Goal: Task Accomplishment & Management: Manage account settings

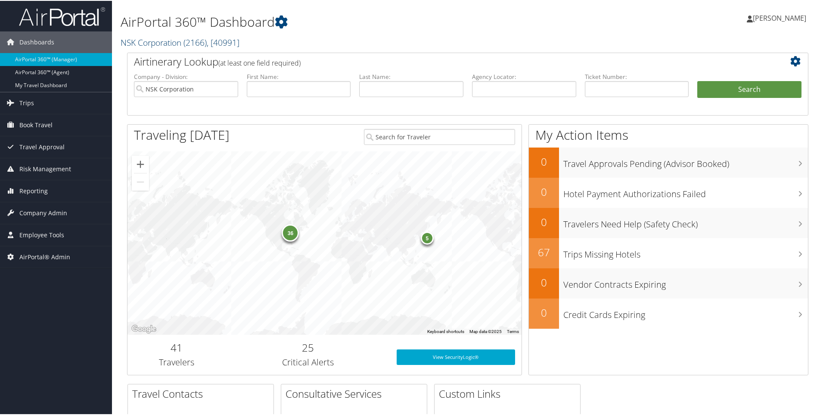
click at [140, 42] on link "NSK Corporation ( 2166 ) , [ 40991 ]" at bounding box center [180, 42] width 119 height 12
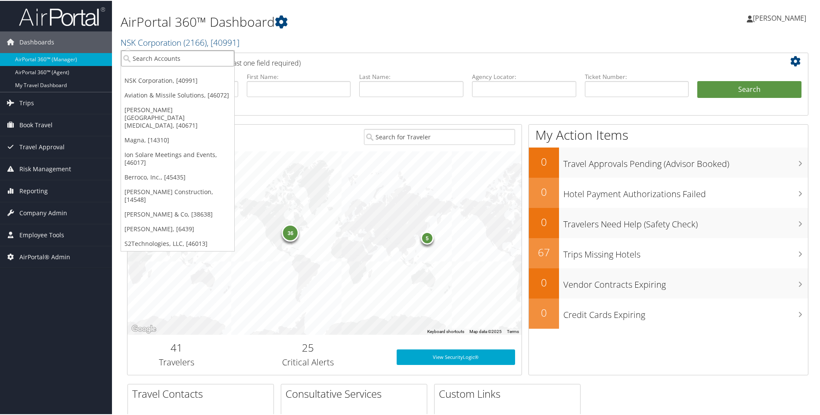
click at [143, 59] on input "search" at bounding box center [177, 58] width 113 height 16
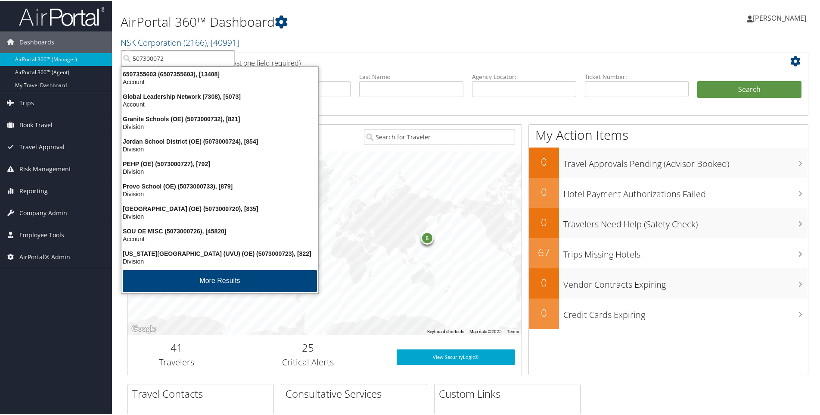
type input "5073000720"
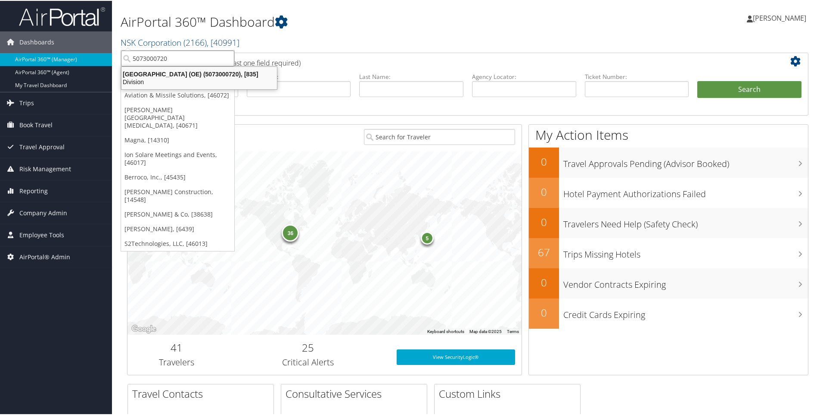
click at [203, 67] on div "Salt Lake County (OE) (5073000720), [835] Division" at bounding box center [199, 77] width 153 height 20
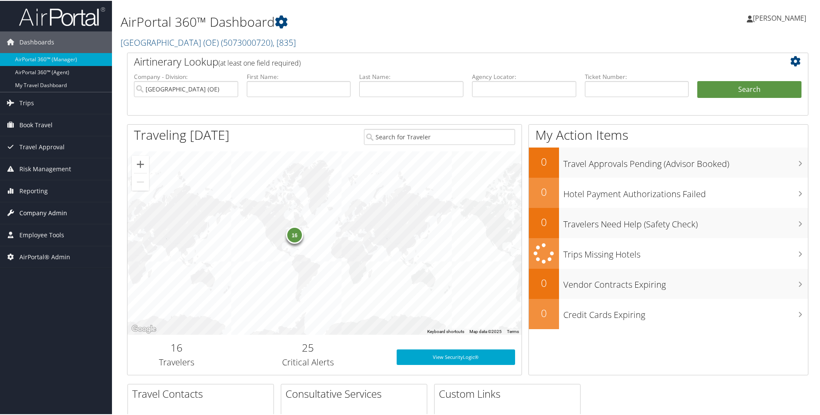
click at [45, 215] on span "Company Admin" at bounding box center [43, 212] width 48 height 22
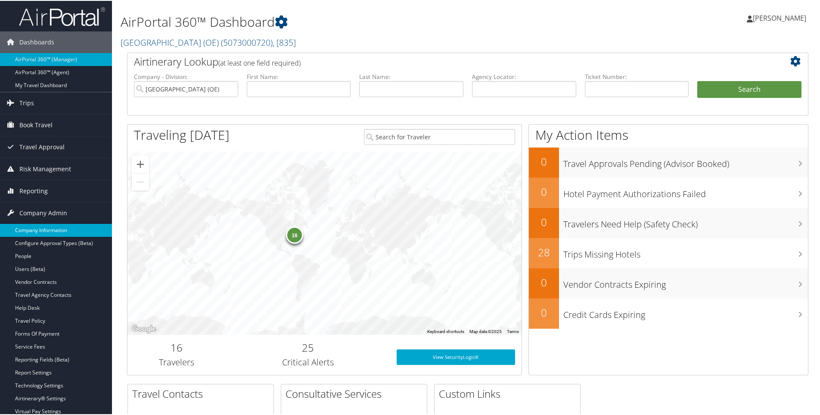
click at [44, 229] on link "Company Information" at bounding box center [56, 229] width 112 height 13
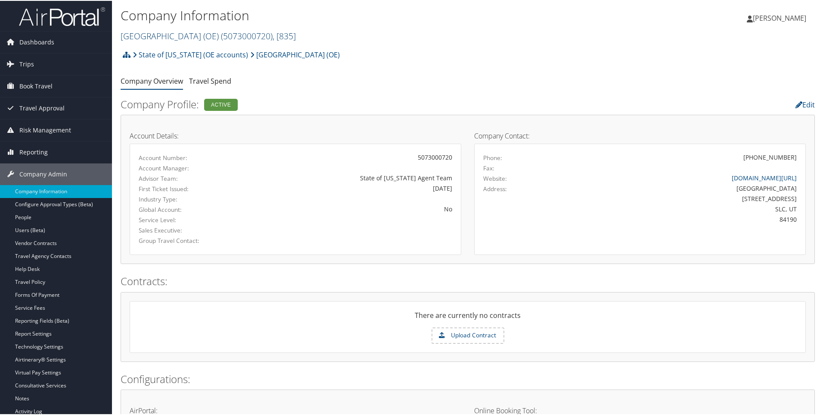
click at [154, 39] on link "Salt Lake County (OE) ( 5073000720 ) , [ 835 ]" at bounding box center [208, 35] width 175 height 12
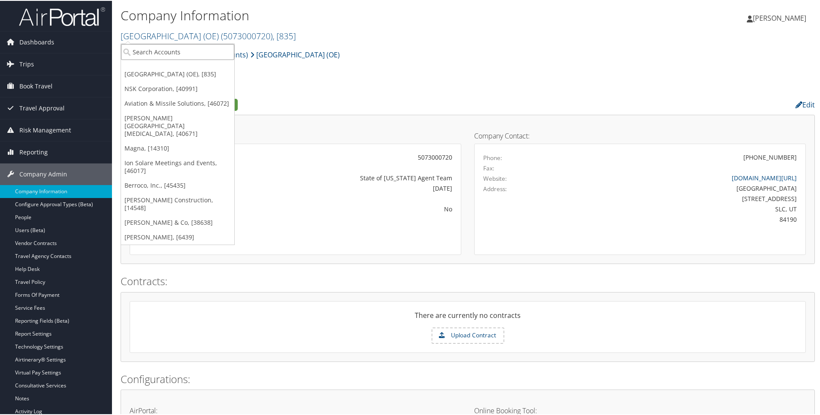
click at [153, 52] on input "search" at bounding box center [177, 51] width 113 height 16
paste input "0000216064"
type input "0000216064"
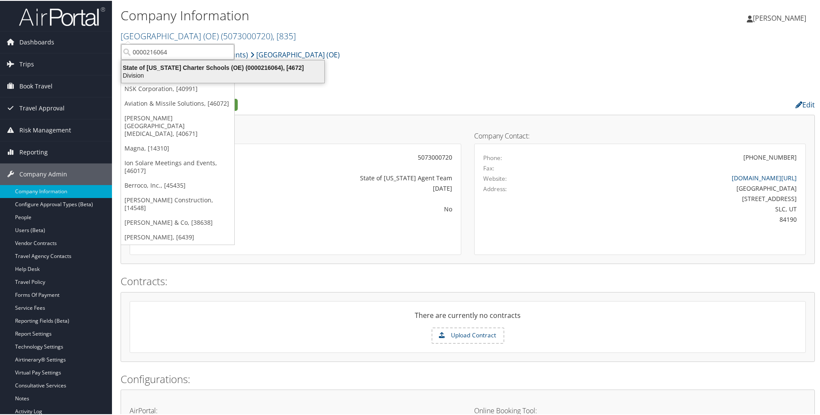
click at [181, 65] on div "State of Utah Charter Schools (OE) (0000216064), [4672]" at bounding box center [222, 67] width 213 height 8
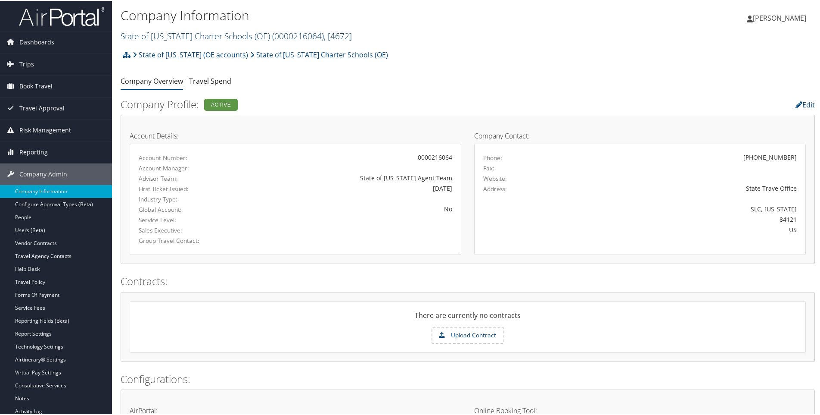
click at [178, 36] on link "State of Utah Charter Schools (OE) ( 0000216064 ) , [ 4672 ]" at bounding box center [236, 35] width 231 height 12
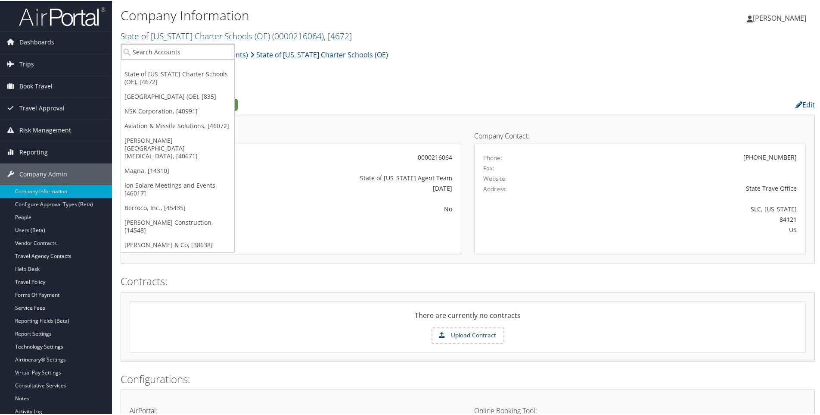
click at [173, 50] on input "search" at bounding box center [177, 51] width 113 height 16
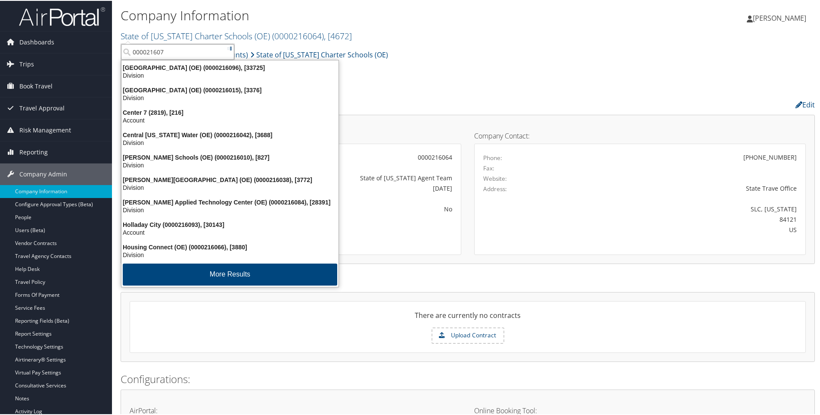
type input "0000216071"
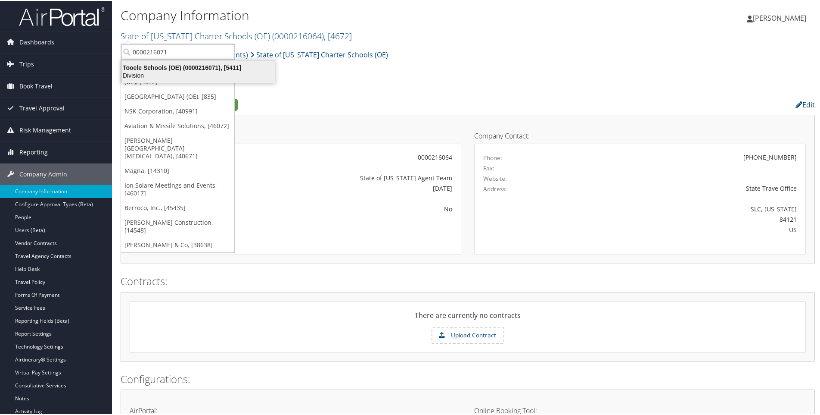
click at [189, 69] on div "Tooele Schools (OE) (0000216071), [5411]" at bounding box center [198, 67] width 164 height 8
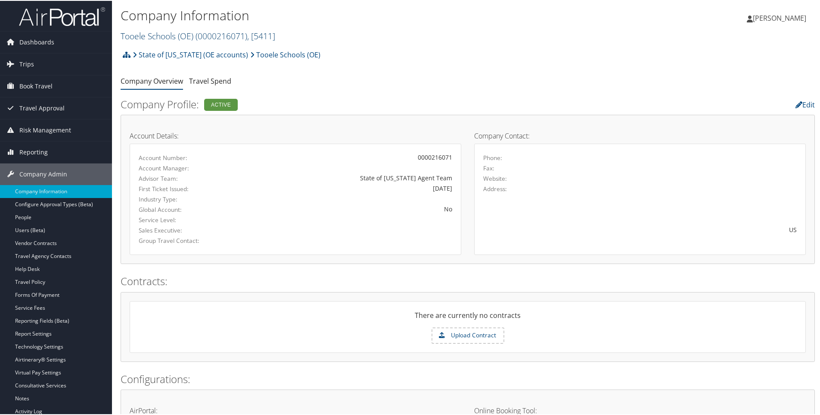
click at [154, 35] on link "Tooele Schools (OE) ( 0000216071 ) , [ 5411 ]" at bounding box center [198, 35] width 155 height 12
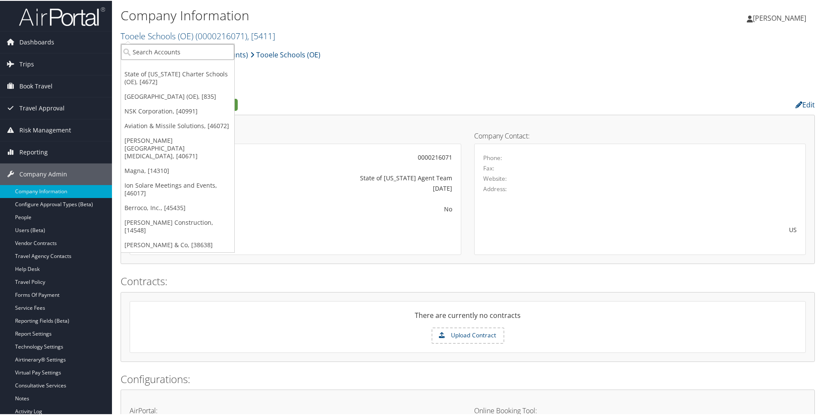
click at [156, 50] on input "search" at bounding box center [177, 51] width 113 height 16
type input "0000216089"
click at [156, 69] on div "Uintah Schools (OE) (0000216089), [29761]" at bounding box center [200, 67] width 168 height 8
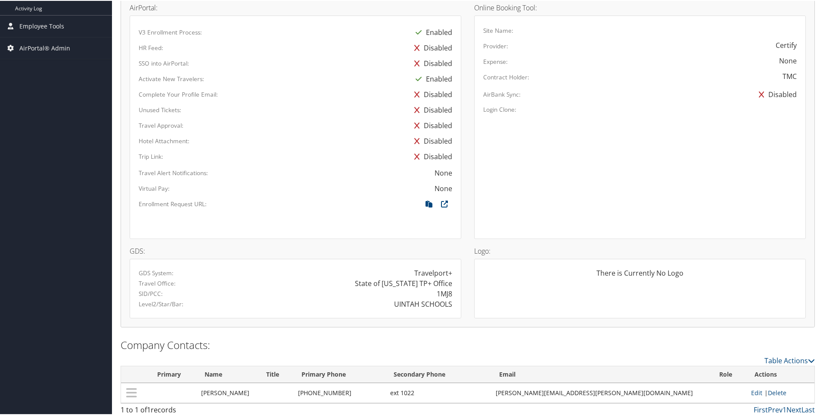
scroll to position [406, 0]
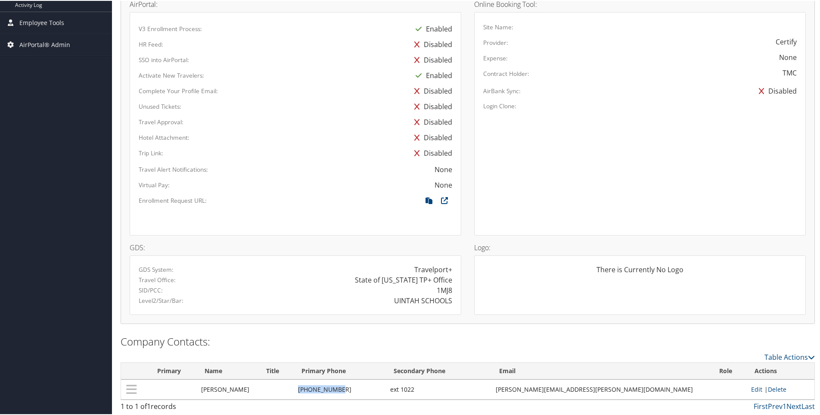
drag, startPoint x: 325, startPoint y: 387, endPoint x: 363, endPoint y: 389, distance: 38.0
click at [363, 389] on td "[PHONE_NUMBER]" at bounding box center [340, 388] width 92 height 20
copy td "[PHONE_NUMBER]"
drag, startPoint x: 628, startPoint y: 387, endPoint x: 559, endPoint y: 389, distance: 68.5
click at [559, 389] on td "[PERSON_NAME][EMAIL_ADDRESS][PERSON_NAME][DOMAIN_NAME]" at bounding box center [602, 388] width 221 height 20
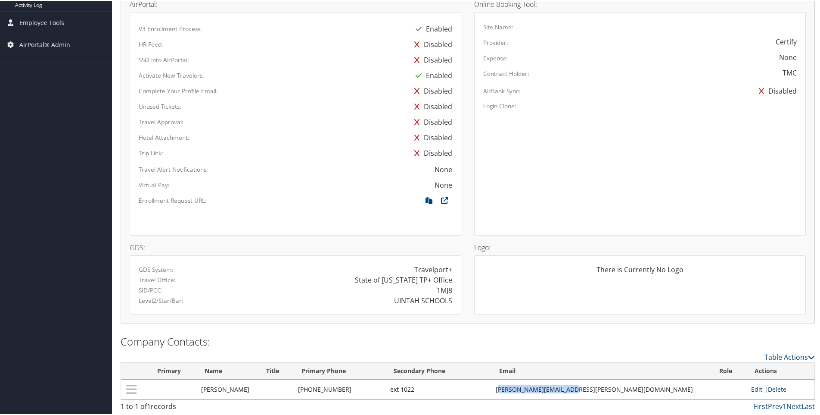
click at [559, 389] on td "cathy.bilbey@uintah.net" at bounding box center [602, 388] width 221 height 20
drag, startPoint x: 627, startPoint y: 388, endPoint x: 556, endPoint y: 389, distance: 70.7
click at [556, 389] on td "cathy.bilbey@uintah.net" at bounding box center [602, 388] width 221 height 20
copy td "cathy.bilbey@uintah.net"
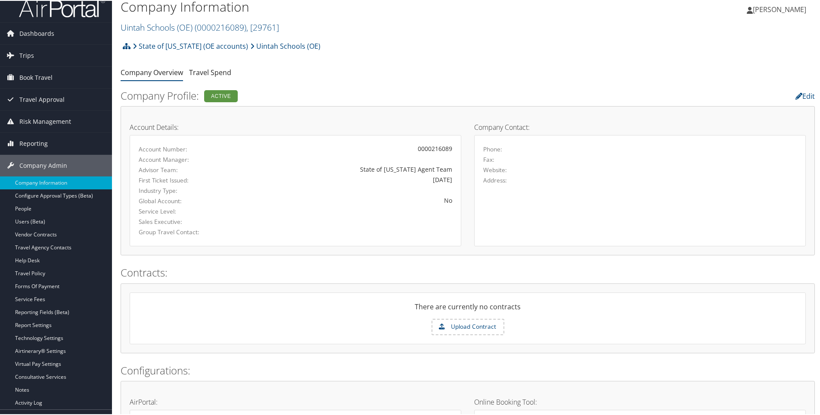
scroll to position [0, 0]
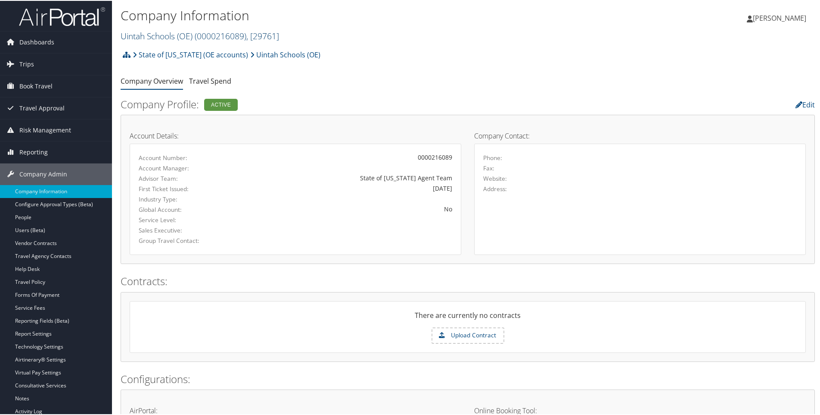
click at [166, 31] on link "Uintah Schools (OE) ( 0000216089 ) , [ 29761 ]" at bounding box center [200, 35] width 159 height 12
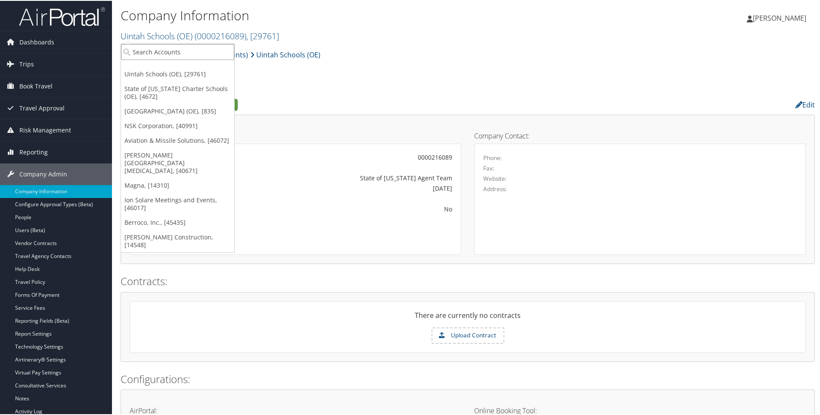
click at [149, 50] on input "search" at bounding box center [177, 51] width 113 height 16
type input "Utah gov"
drag, startPoint x: 171, startPoint y: 53, endPoint x: 11, endPoint y: 50, distance: 159.4
click at [11, 50] on div "Dashboards AirPortal 360™ (Manager) AirPortal 360™ (Agent) My Travel Dashboard …" at bounding box center [412, 410] width 824 height 820
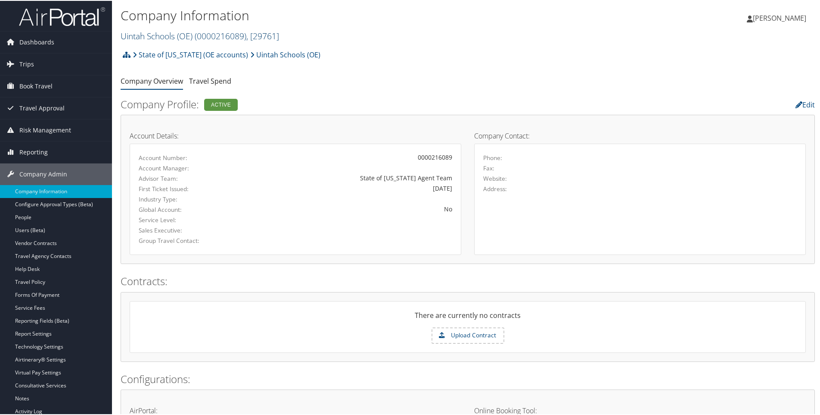
click at [150, 33] on link "Uintah Schools (OE) ( 0000216089 ) , [ 29761 ]" at bounding box center [200, 35] width 159 height 12
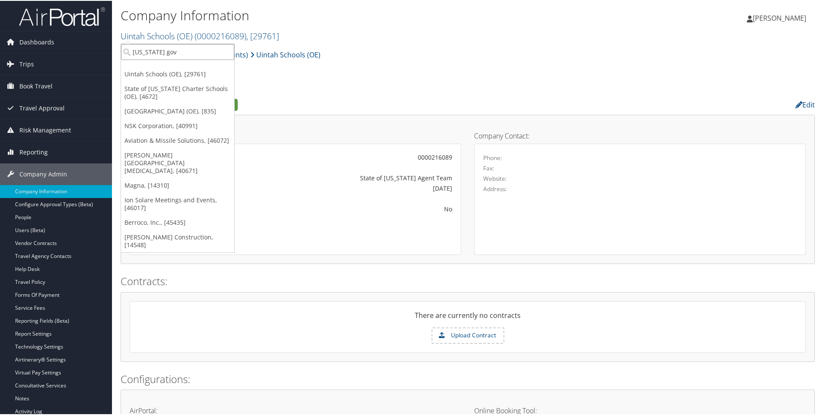
drag, startPoint x: 161, startPoint y: 52, endPoint x: 86, endPoint y: 52, distance: 74.5
click at [86, 52] on div "Dashboards AirPortal 360™ (Manager) AirPortal 360™ (Agent) My Travel Dashboard …" at bounding box center [412, 410] width 824 height 820
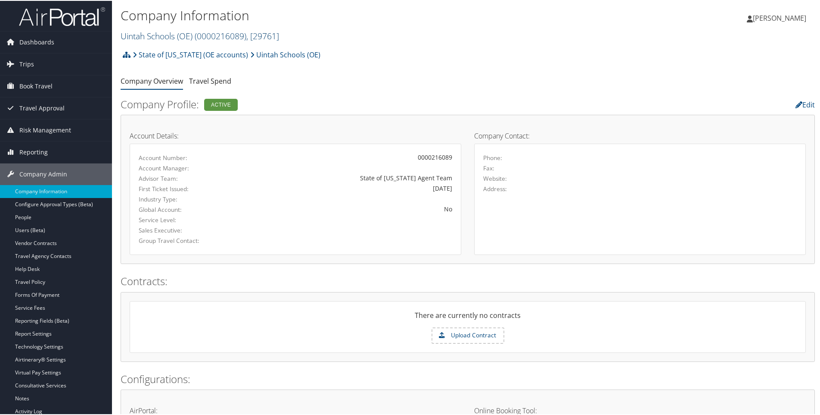
click at [162, 32] on link "Uintah Schools (OE) ( 0000216089 ) , [ 29761 ]" at bounding box center [200, 35] width 159 height 12
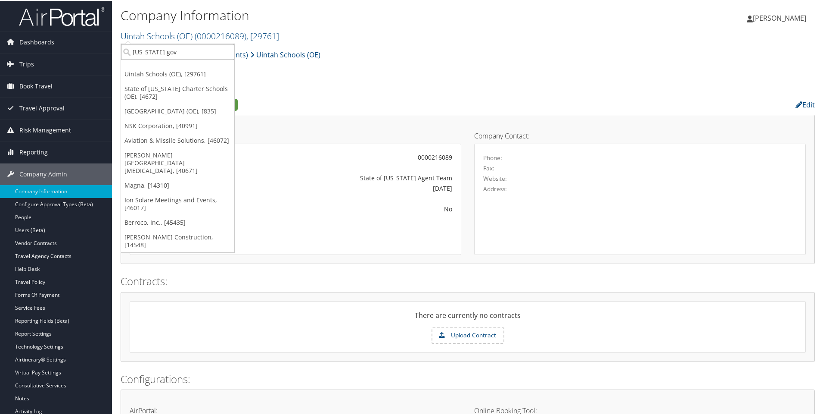
click at [159, 49] on input "Utah gov" at bounding box center [177, 51] width 113 height 16
paste input "STATEOFUTI"
type input "STATEOFUTI"
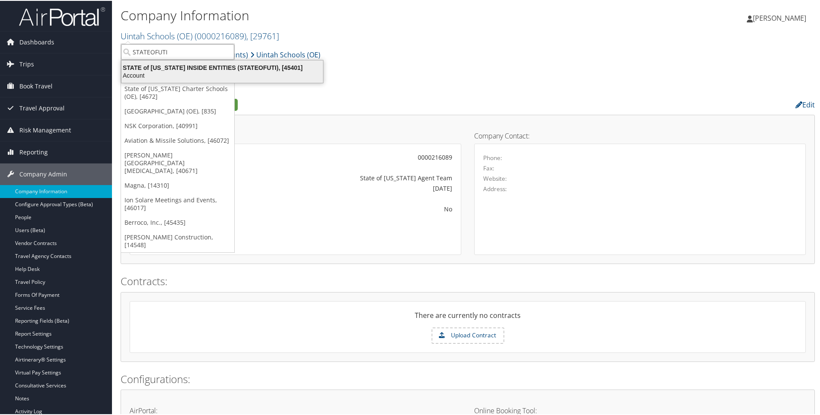
click at [171, 65] on div "STATE of UTAH INSIDE ENTITIES (STATEOFUTI), [45401]" at bounding box center [222, 67] width 212 height 8
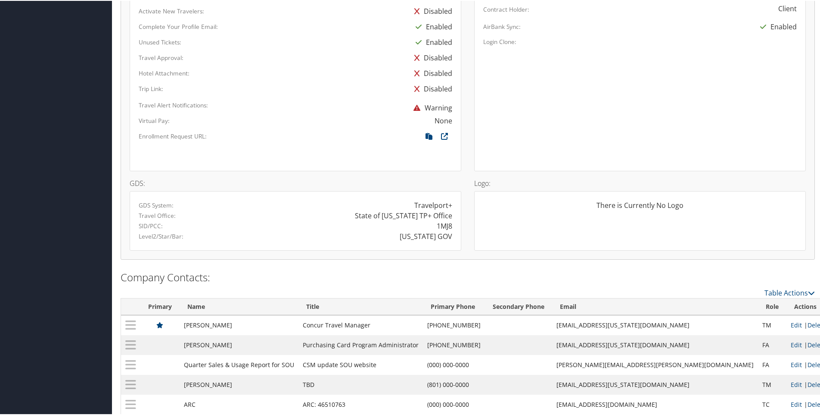
scroll to position [512, 0]
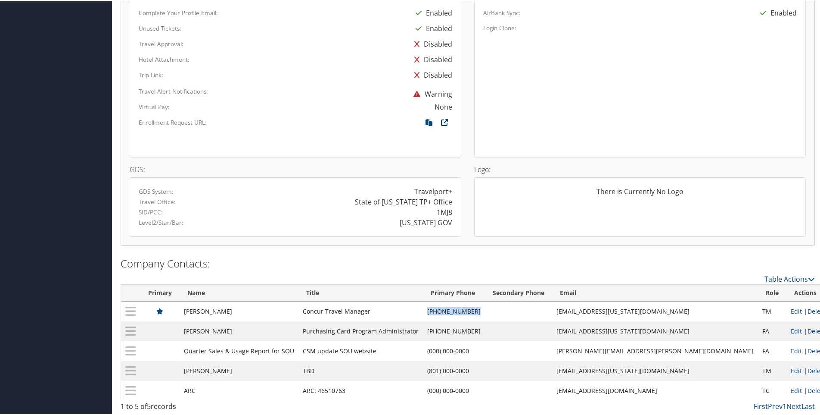
drag, startPoint x: 474, startPoint y: 310, endPoint x: 515, endPoint y: 312, distance: 41.9
click at [485, 312] on td "(385) 229-0930" at bounding box center [454, 310] width 62 height 20
copy td "(385) 229-0930"
drag, startPoint x: 681, startPoint y: 308, endPoint x: 617, endPoint y: 310, distance: 63.8
click at [617, 310] on td "lahlstrom@utah.gov" at bounding box center [655, 310] width 206 height 20
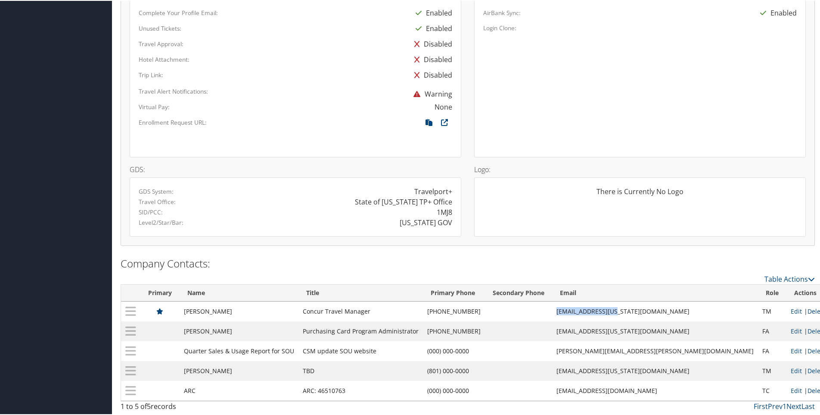
copy td "lahlstrom@utah.gov"
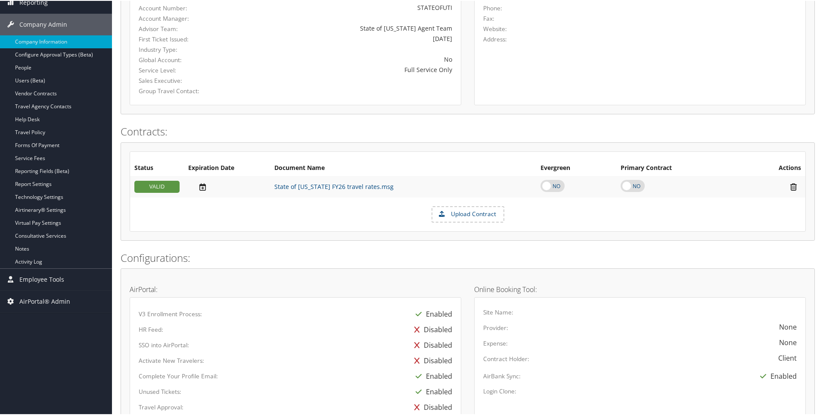
scroll to position [0, 0]
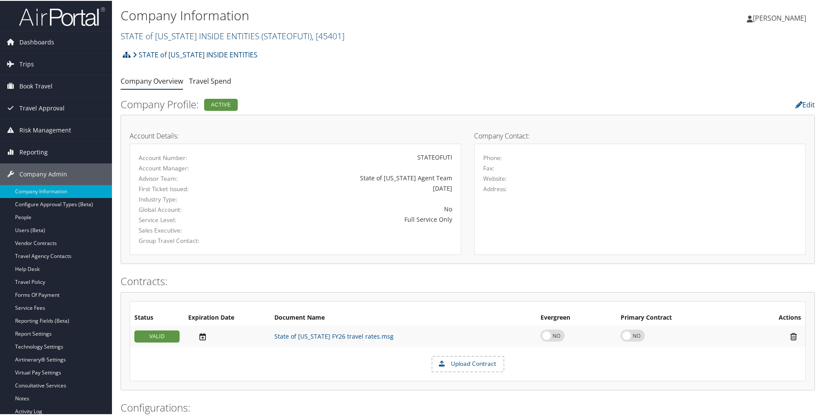
click at [189, 39] on link "STATE of UTAH INSIDE ENTITIES ( STATEOFUTI ) , [ 45401 ]" at bounding box center [233, 35] width 224 height 12
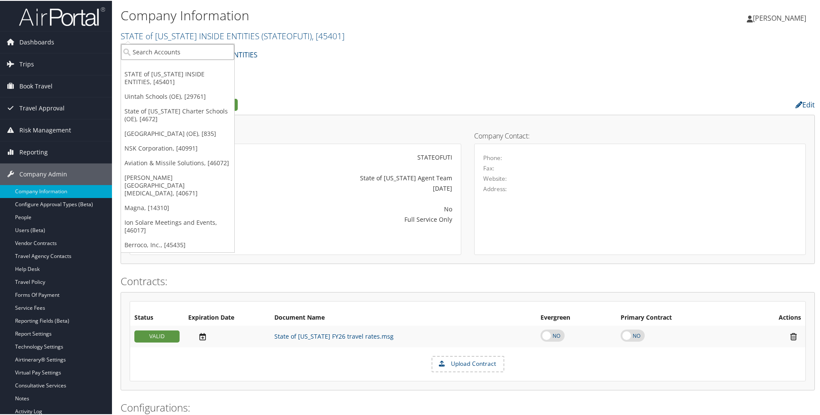
click at [180, 50] on input "search" at bounding box center [177, 51] width 113 height 16
paste input "0000212229"
type input "0000212229"
click at [170, 69] on div "Utah Tech University (OE) (0000212229), [857]" at bounding box center [206, 67] width 180 height 8
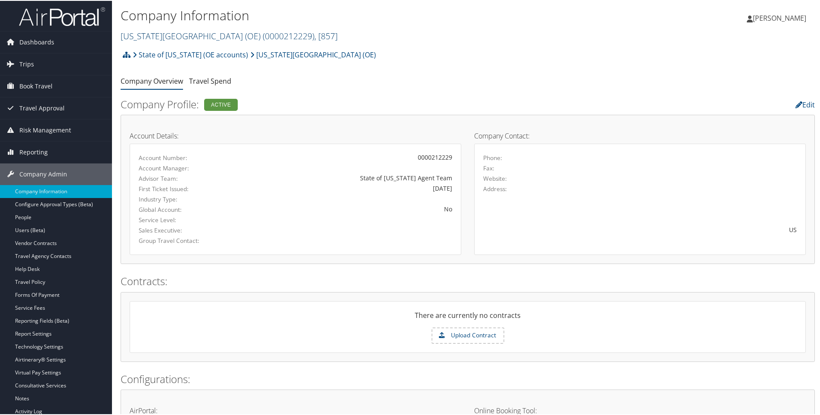
click at [165, 37] on link "[US_STATE][GEOGRAPHIC_DATA] (OE) ( 0000212229 ) , [ 857 ]" at bounding box center [229, 35] width 217 height 12
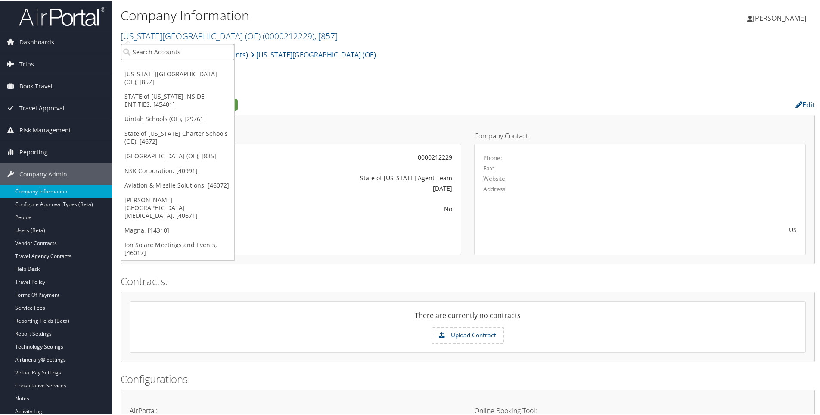
click at [156, 48] on input "search" at bounding box center [177, 51] width 113 height 16
paste input "5073000723"
type input "5073000723"
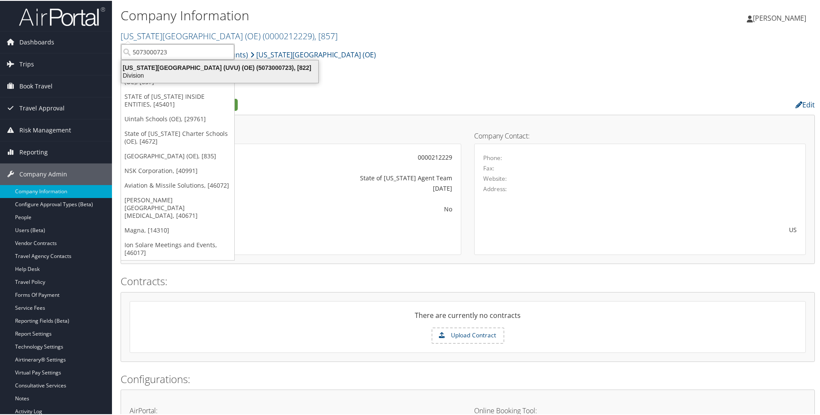
click at [185, 68] on div "Utah Valley University (UVU) (OE) (5073000723), [822]" at bounding box center [219, 67] width 207 height 8
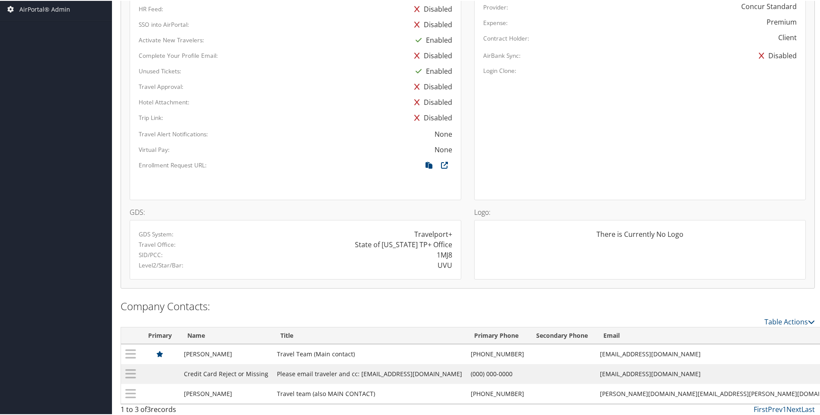
scroll to position [444, 0]
